Goal: Navigation & Orientation: Find specific page/section

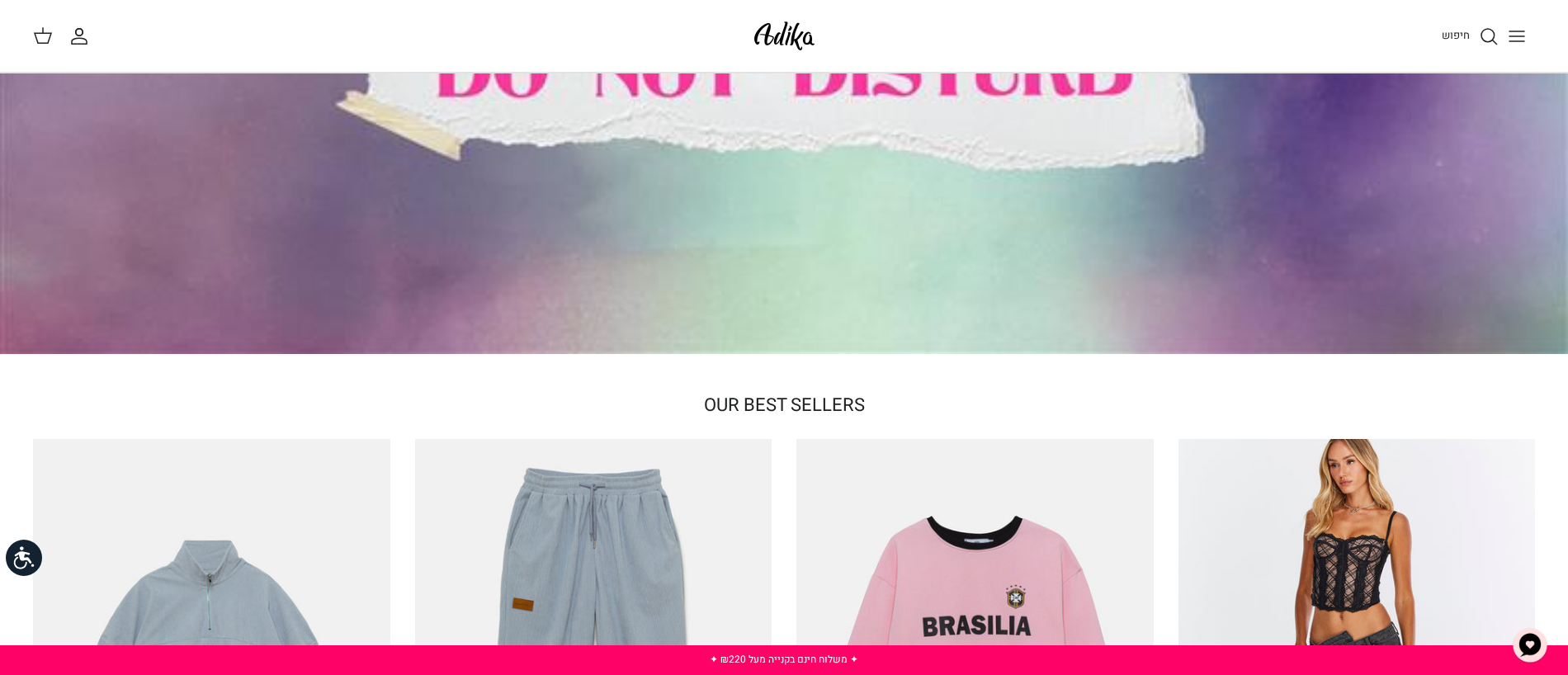
scroll to position [779, 0]
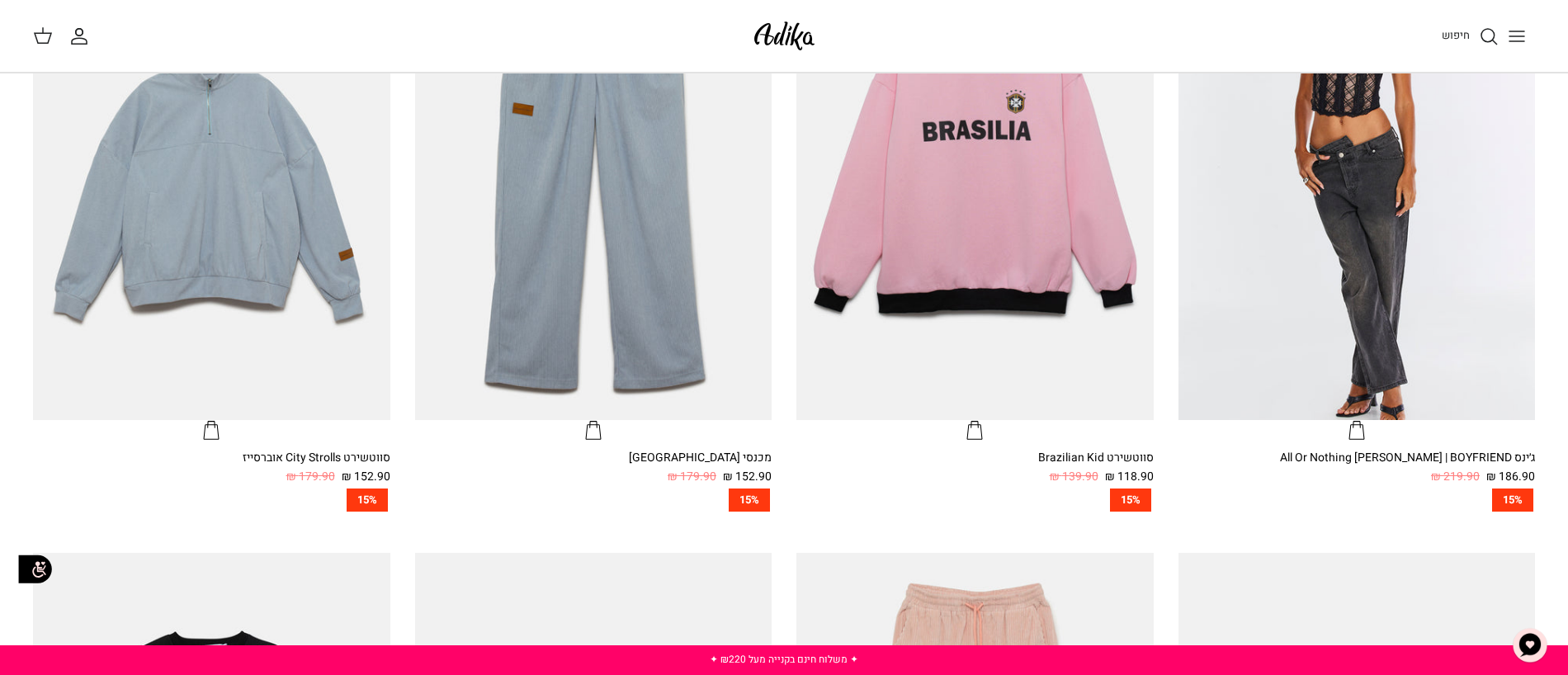
click at [1514, 37] on line "Toggle menu" at bounding box center [1516, 37] width 14 height 0
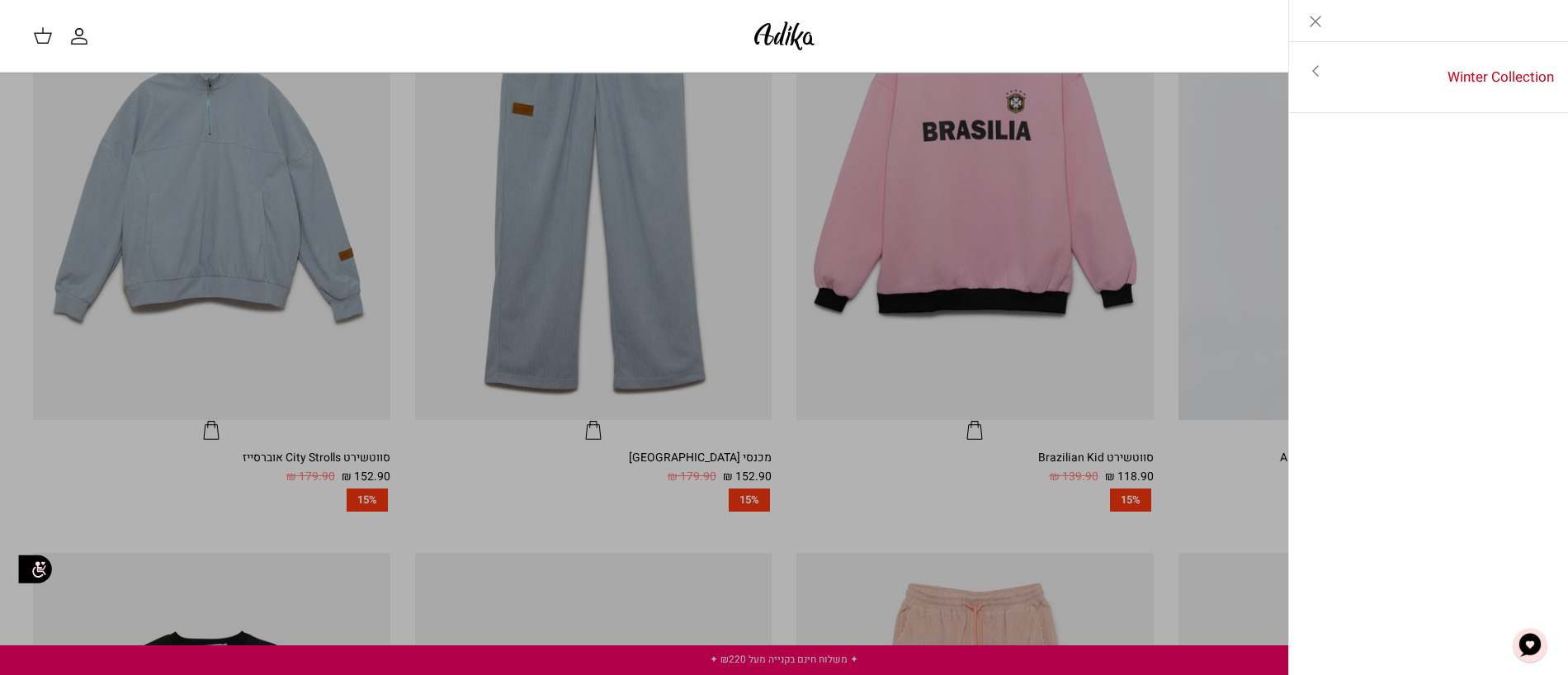
click at [1125, 192] on link "Toggle menu" at bounding box center [784, 338] width 1568 height 675
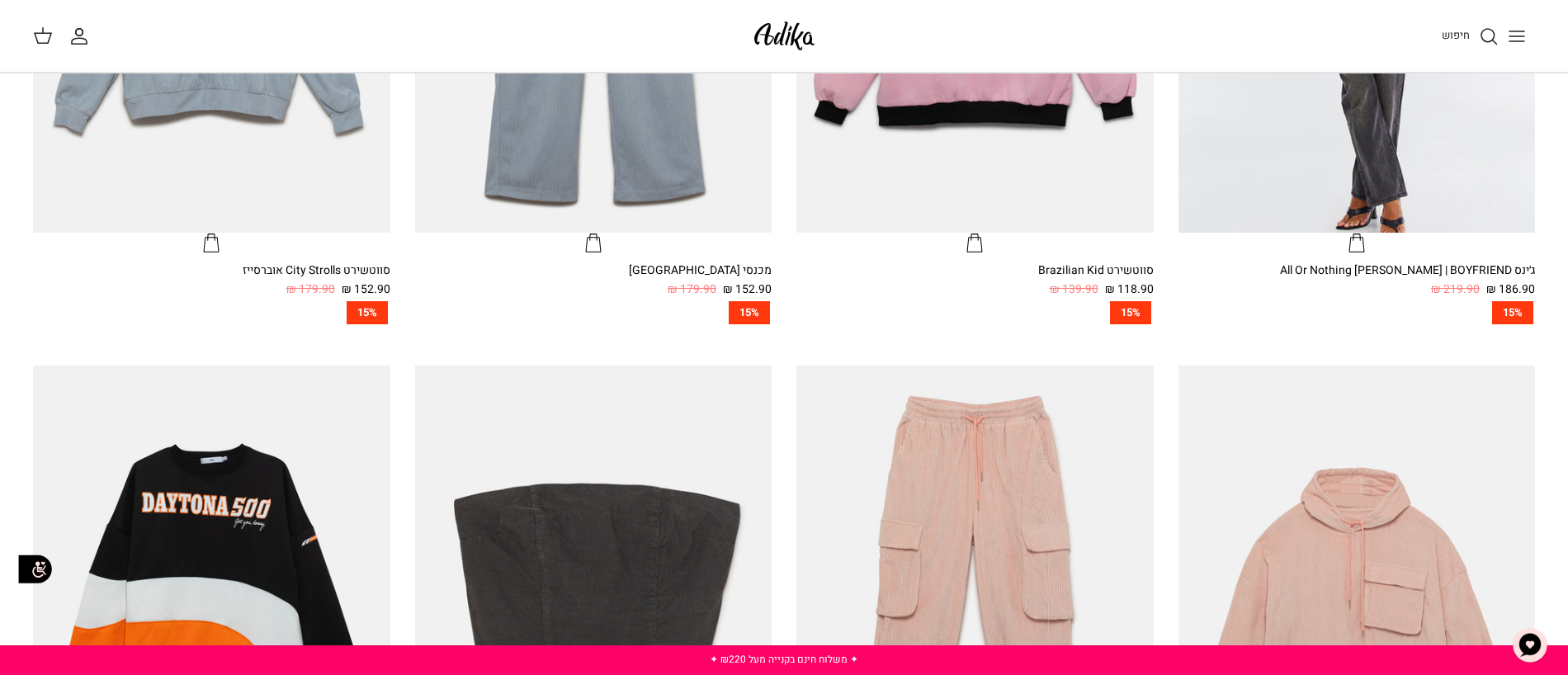
scroll to position [0, 0]
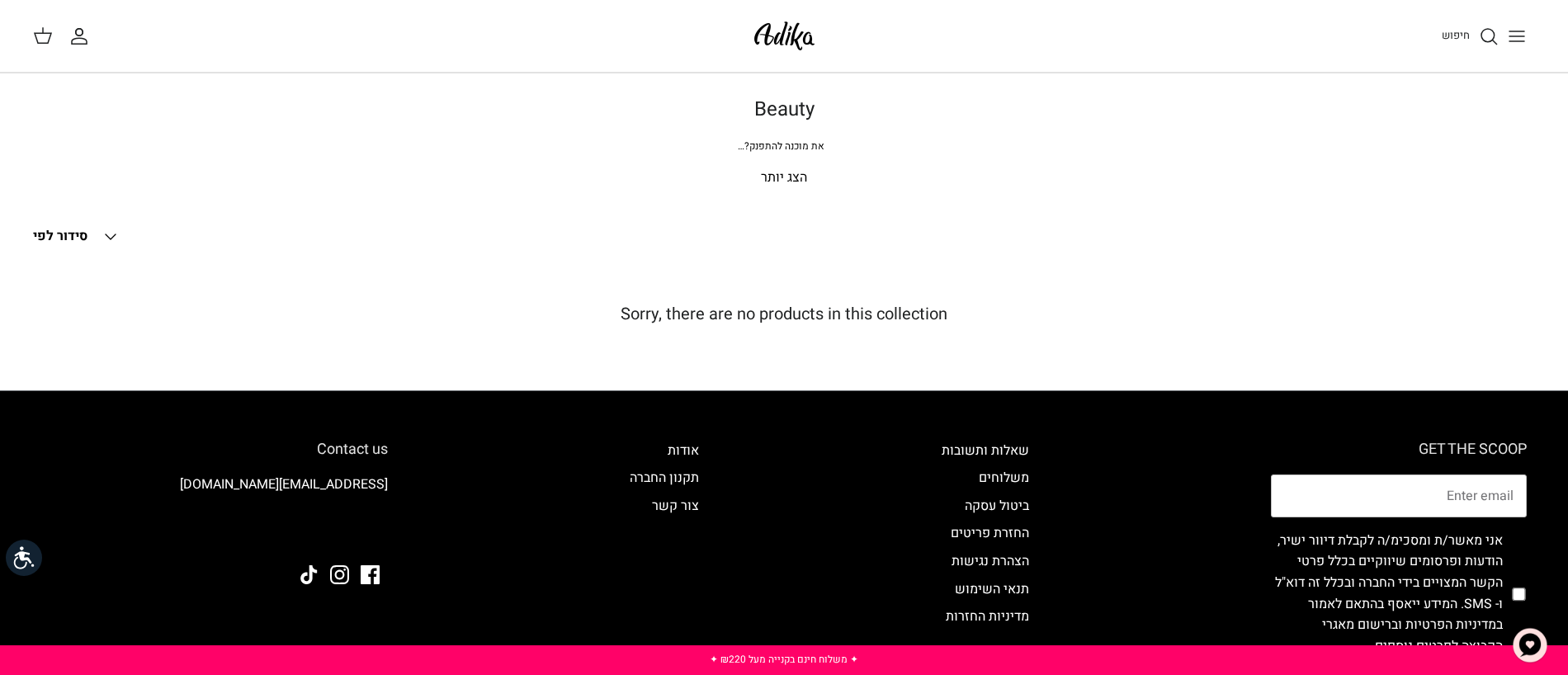
click at [793, 178] on p "הצג יותר" at bounding box center [784, 178] width 1155 height 21
